Goal: Find specific page/section: Find specific page/section

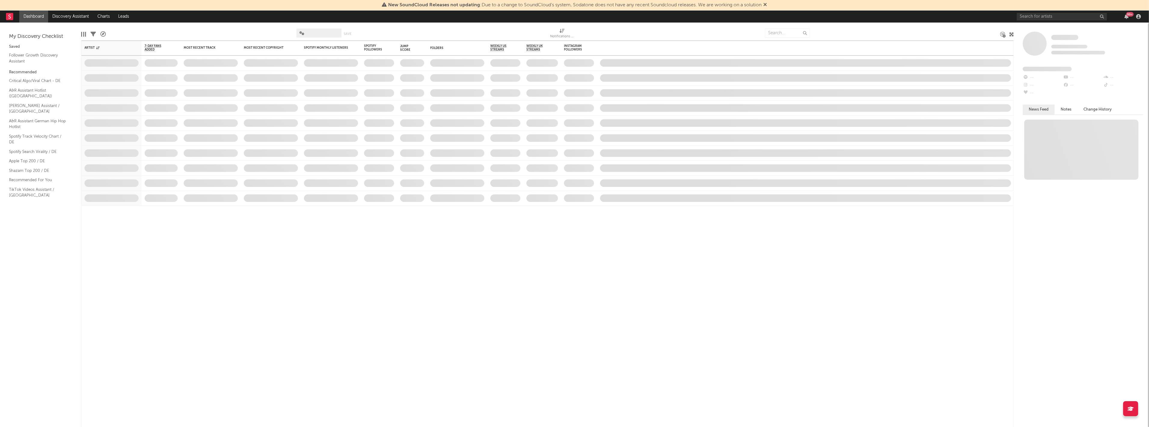
click at [1045, 7] on div "New SoundCloud Releases not updating : Due to a change to SoundCloud's system, …" at bounding box center [574, 5] width 1149 height 11
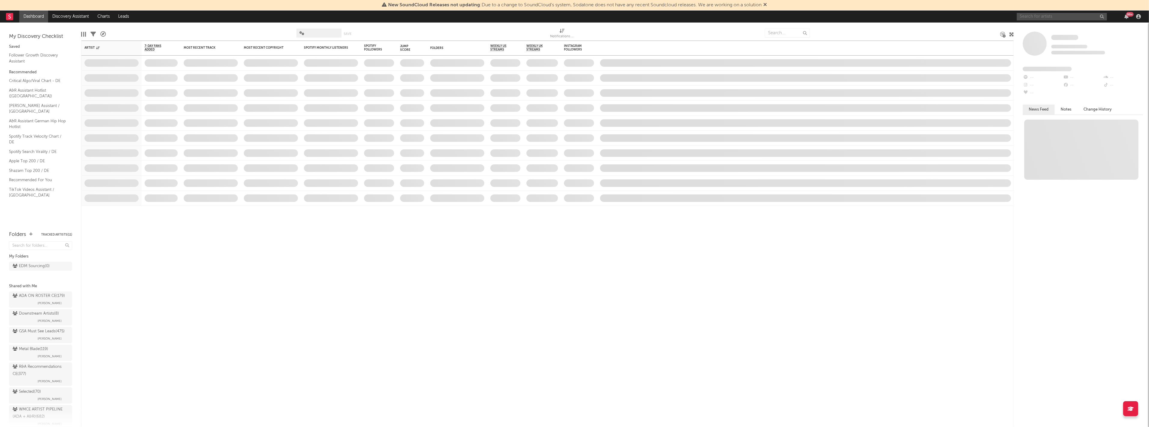
click at [1048, 15] on input "text" at bounding box center [1061, 17] width 90 height 8
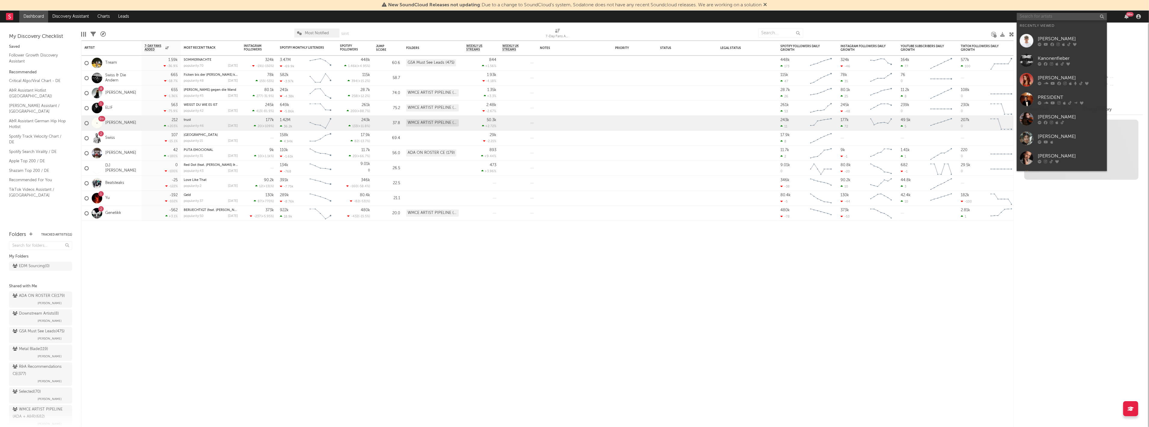
click at [1048, 16] on input "text" at bounding box center [1061, 17] width 90 height 8
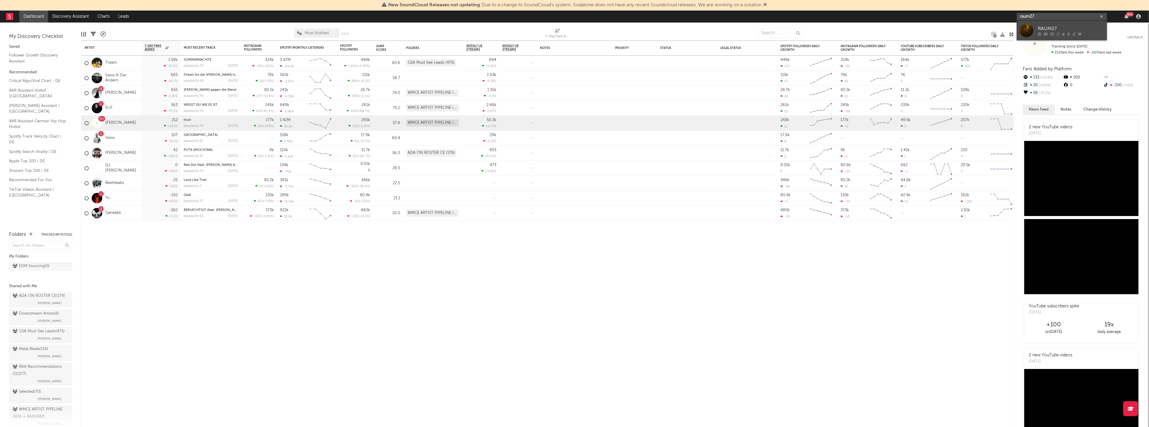
type input "raum27"
click at [1063, 30] on div "RAUM27" at bounding box center [1070, 28] width 66 height 7
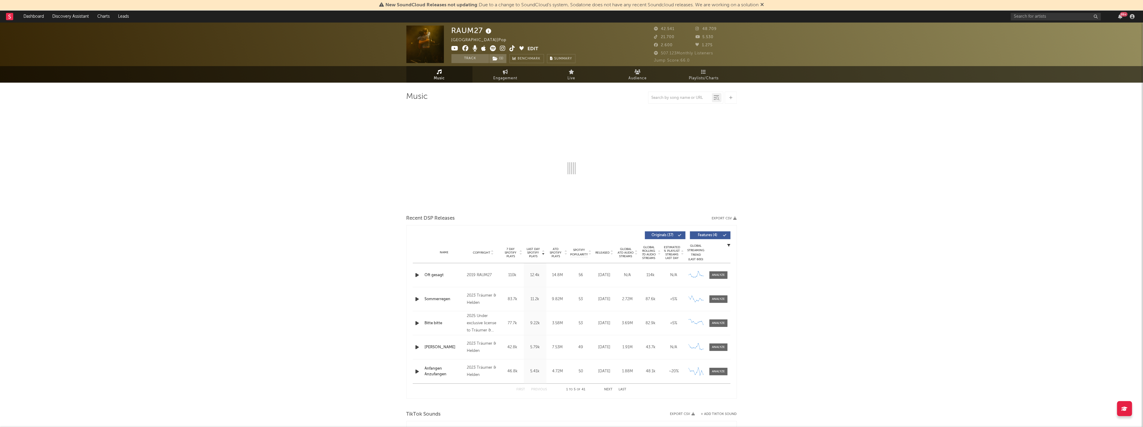
select select "6m"
